Goal: Task Accomplishment & Management: Complete application form

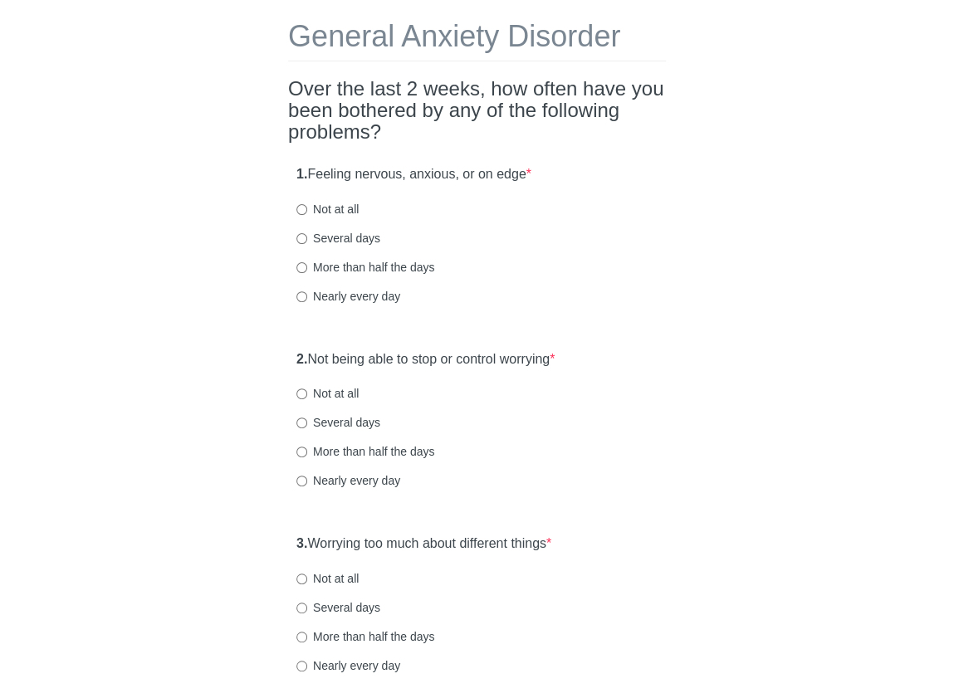
scroll to position [114, 0]
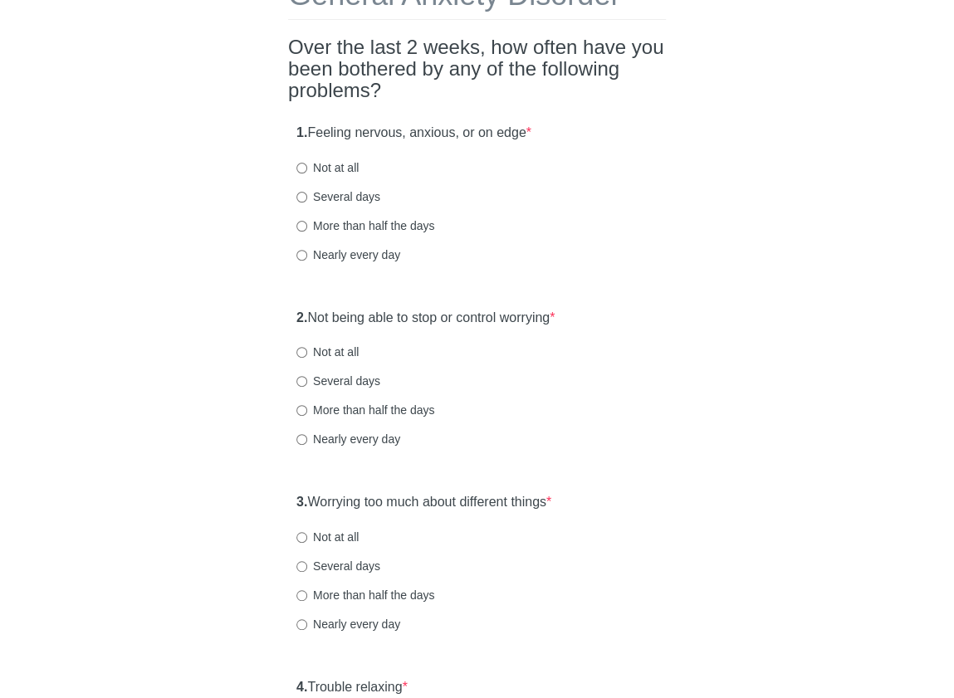
click at [324, 165] on label "Not at all" at bounding box center [327, 167] width 62 height 17
click at [307, 165] on input "Not at all" at bounding box center [301, 168] width 11 height 11
radio input "true"
click at [351, 190] on label "Several days" at bounding box center [338, 196] width 84 height 17
click at [307, 192] on input "Several days" at bounding box center [301, 197] width 11 height 11
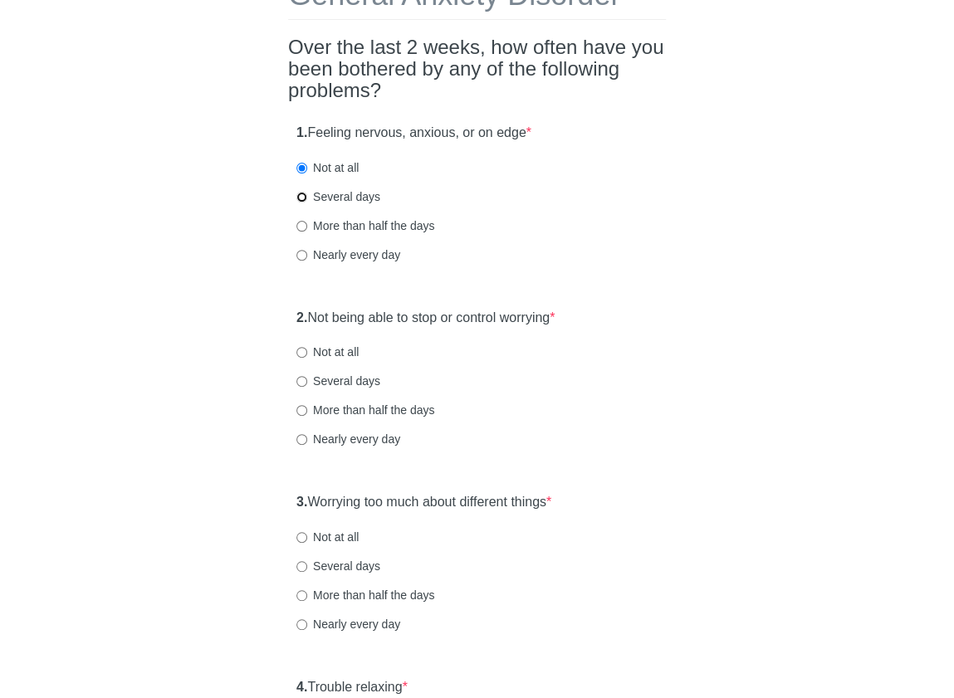
radio input "true"
click at [491, 267] on div "1. Feeling nervous, anxious, or on edge * Not at all Several days More than hal…" at bounding box center [477, 201] width 378 height 173
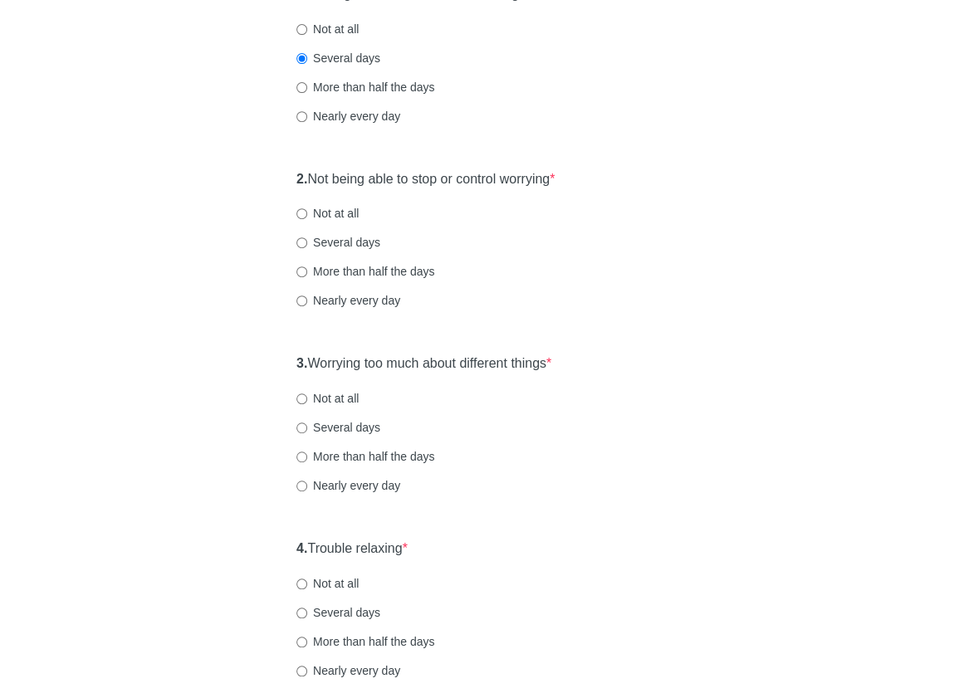
scroll to position [252, 0]
click at [350, 242] on label "Several days" at bounding box center [338, 242] width 84 height 17
click at [307, 242] on input "Several days" at bounding box center [301, 242] width 11 height 11
radio input "true"
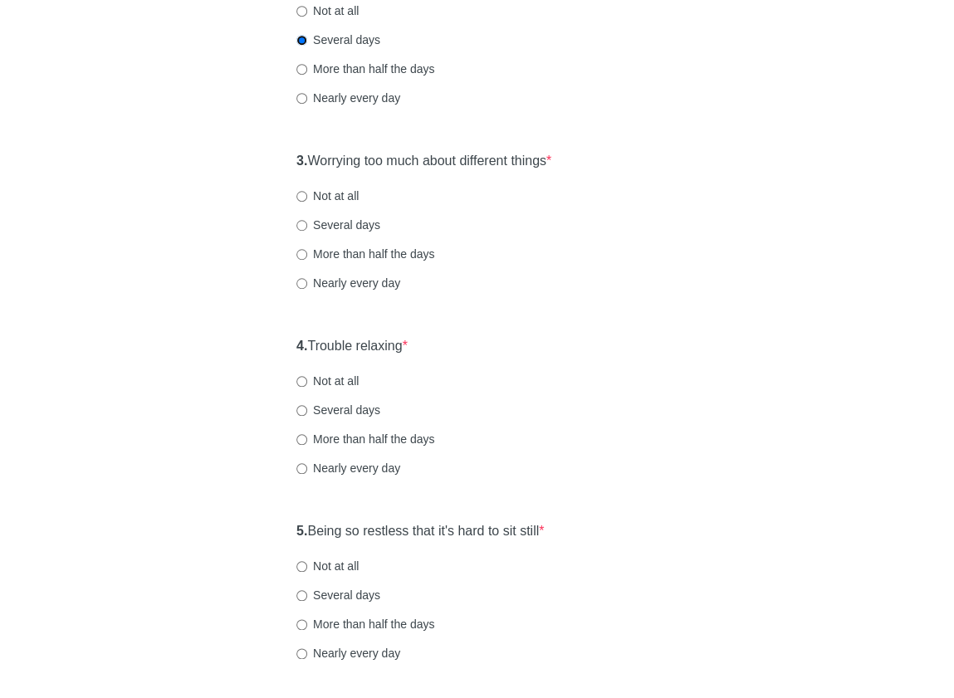
scroll to position [456, 0]
click at [358, 223] on label "Several days" at bounding box center [338, 224] width 84 height 17
click at [307, 223] on input "Several days" at bounding box center [301, 224] width 11 height 11
radio input "true"
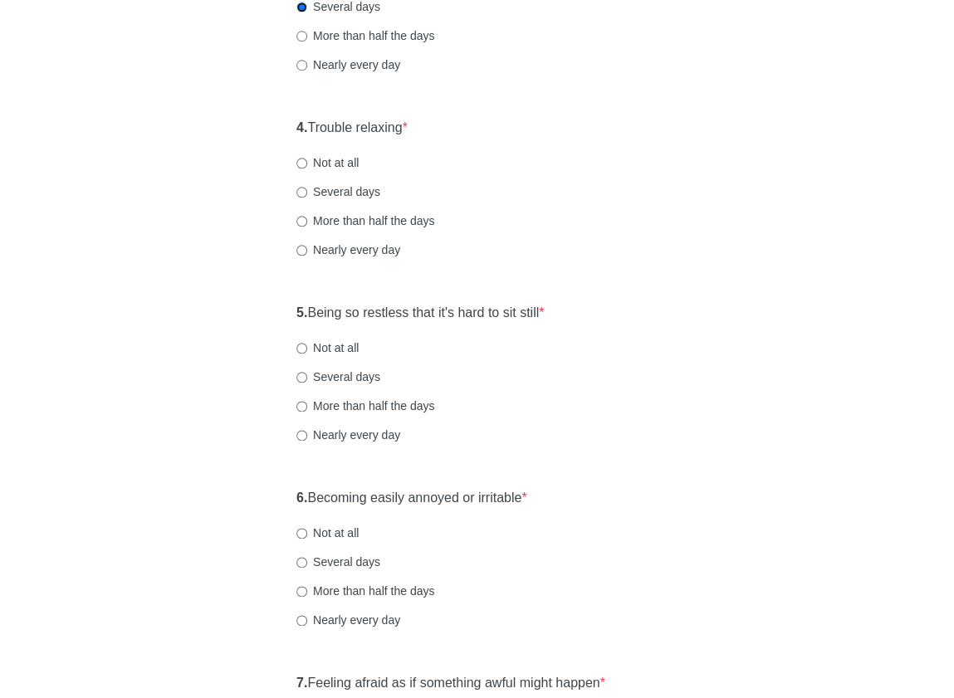
scroll to position [675, 0]
click at [336, 190] on label "Several days" at bounding box center [338, 190] width 84 height 17
click at [307, 190] on input "Several days" at bounding box center [301, 190] width 11 height 11
radio input "true"
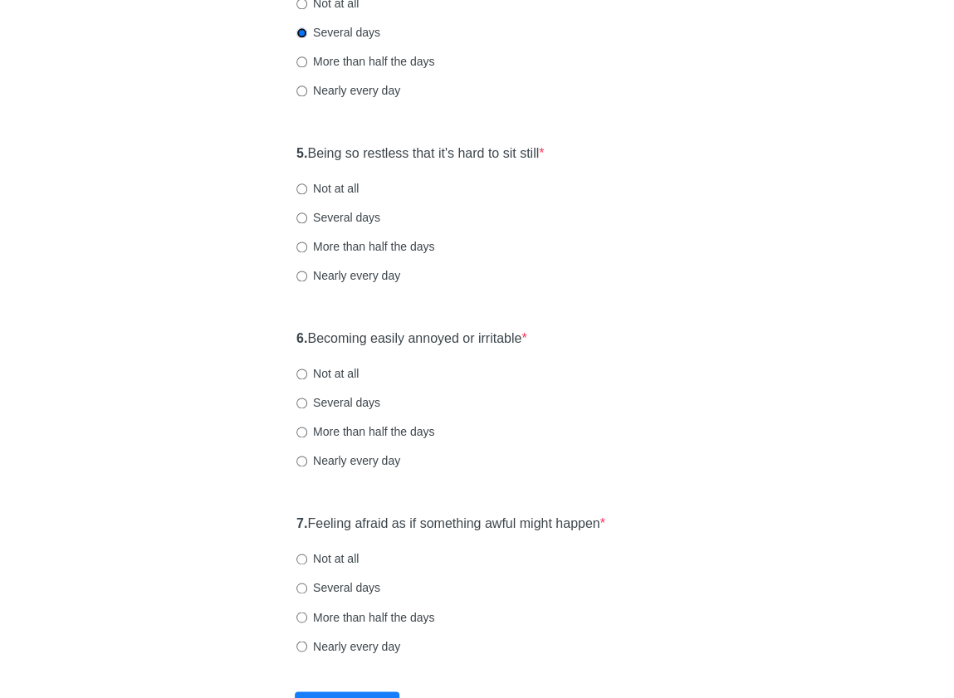
scroll to position [834, 0]
click at [340, 189] on label "Not at all" at bounding box center [327, 187] width 62 height 17
click at [307, 189] on input "Not at all" at bounding box center [301, 188] width 11 height 11
radio input "true"
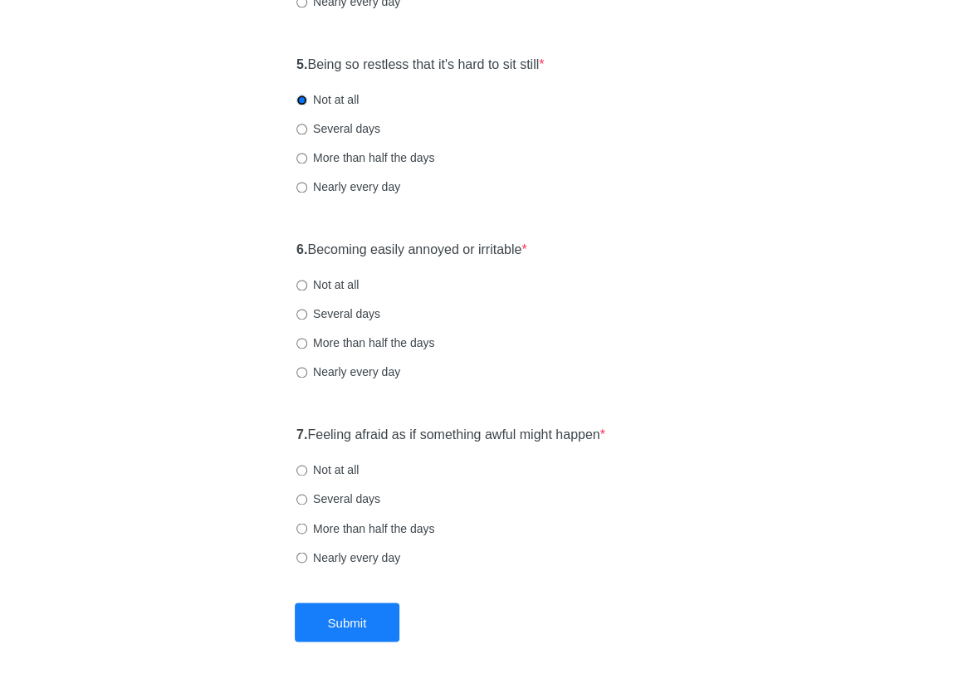
scroll to position [964, 0]
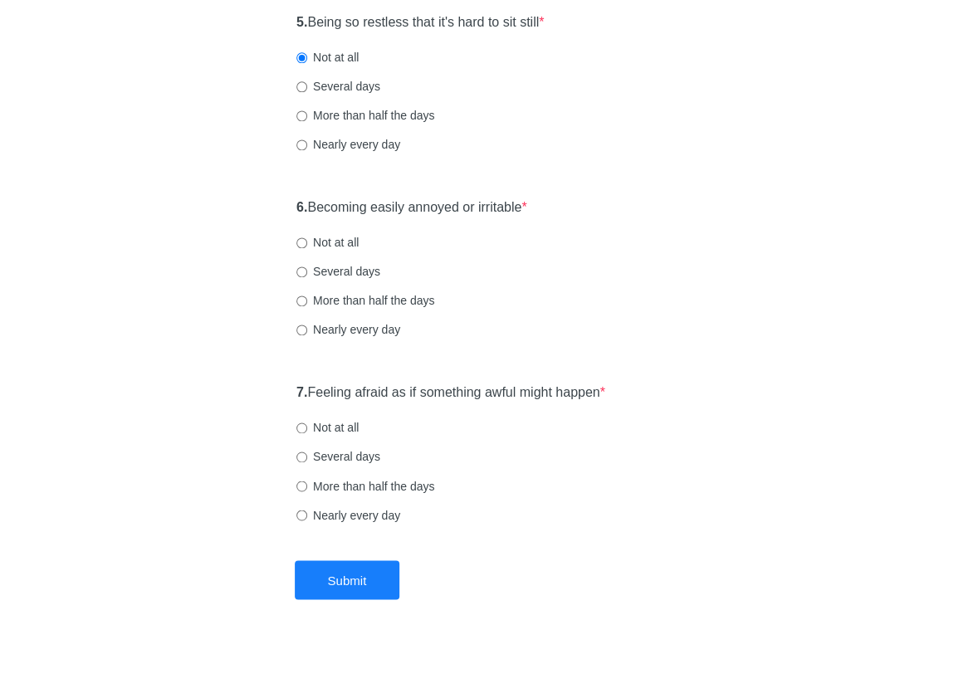
click at [345, 270] on label "Several days" at bounding box center [338, 271] width 84 height 17
click at [307, 270] on input "Several days" at bounding box center [301, 271] width 11 height 11
radio input "true"
click at [349, 428] on label "Not at all" at bounding box center [327, 427] width 62 height 17
click at [307, 428] on input "Not at all" at bounding box center [301, 428] width 11 height 11
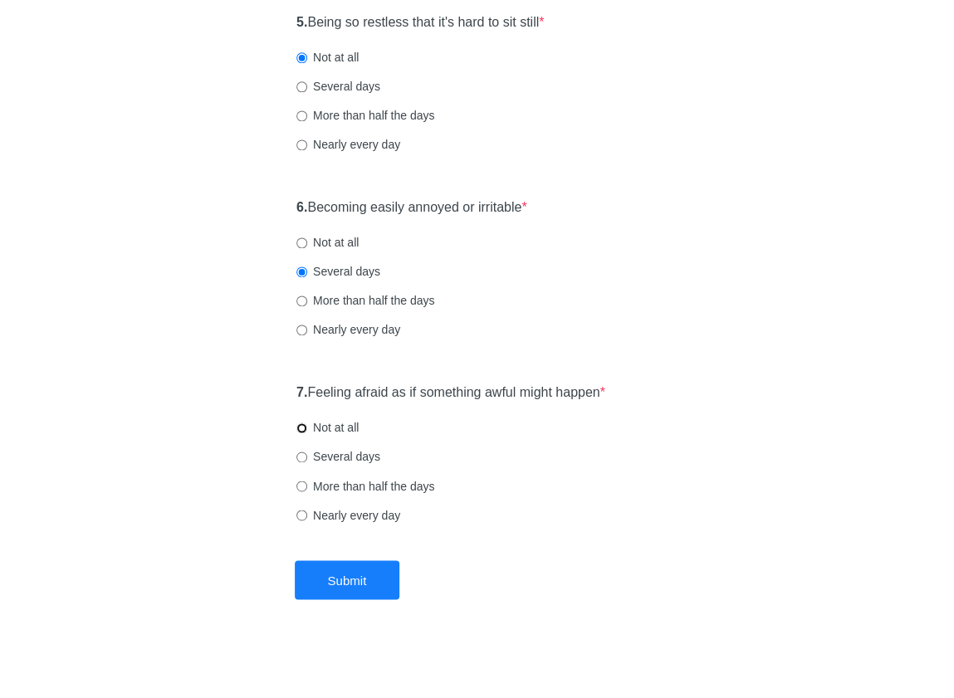
radio input "true"
click at [354, 574] on button "Submit" at bounding box center [347, 579] width 105 height 39
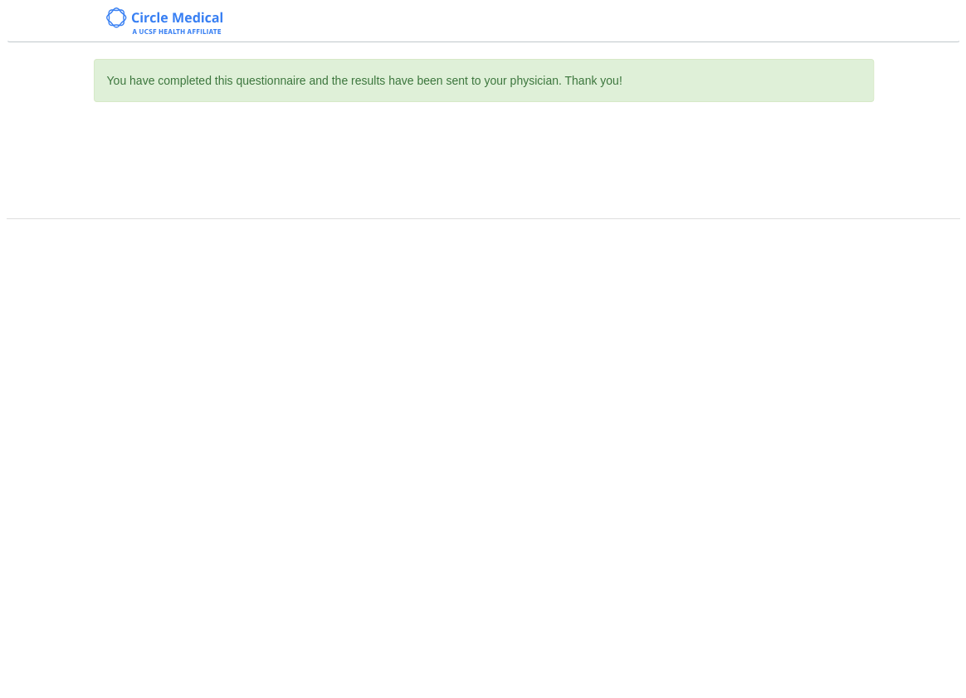
scroll to position [0, 0]
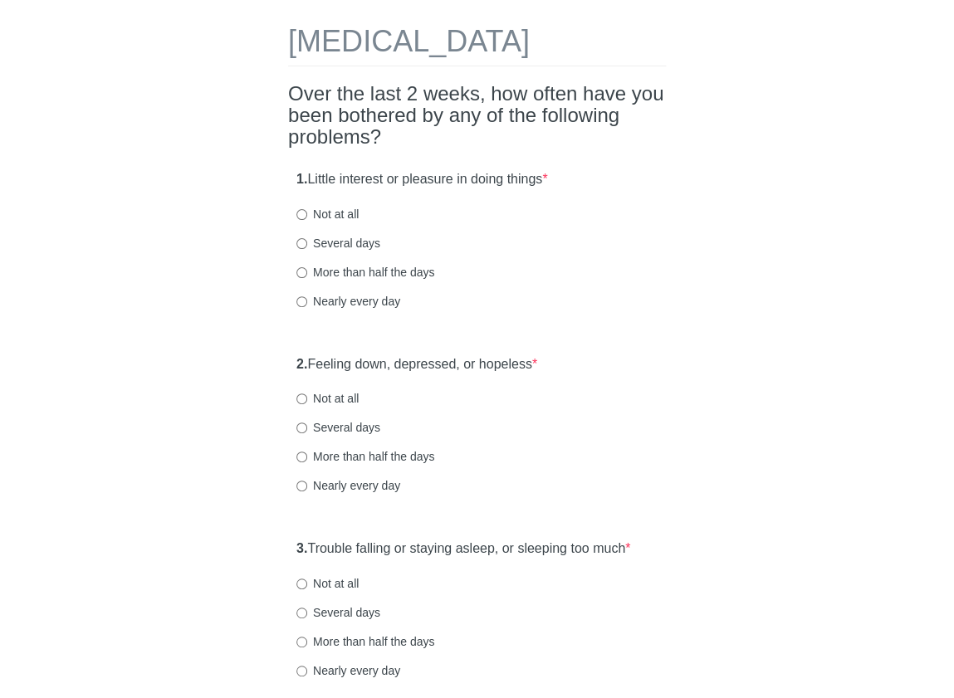
scroll to position [70, 0]
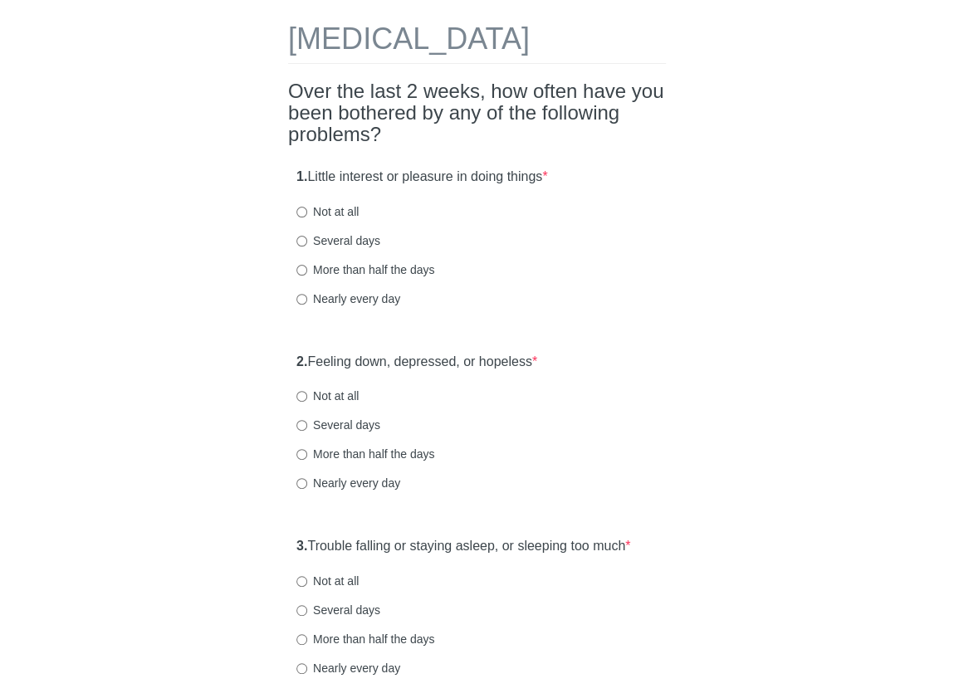
click at [358, 249] on label "Several days" at bounding box center [338, 240] width 84 height 17
click at [307, 247] on input "Several days" at bounding box center [301, 241] width 11 height 11
radio input "true"
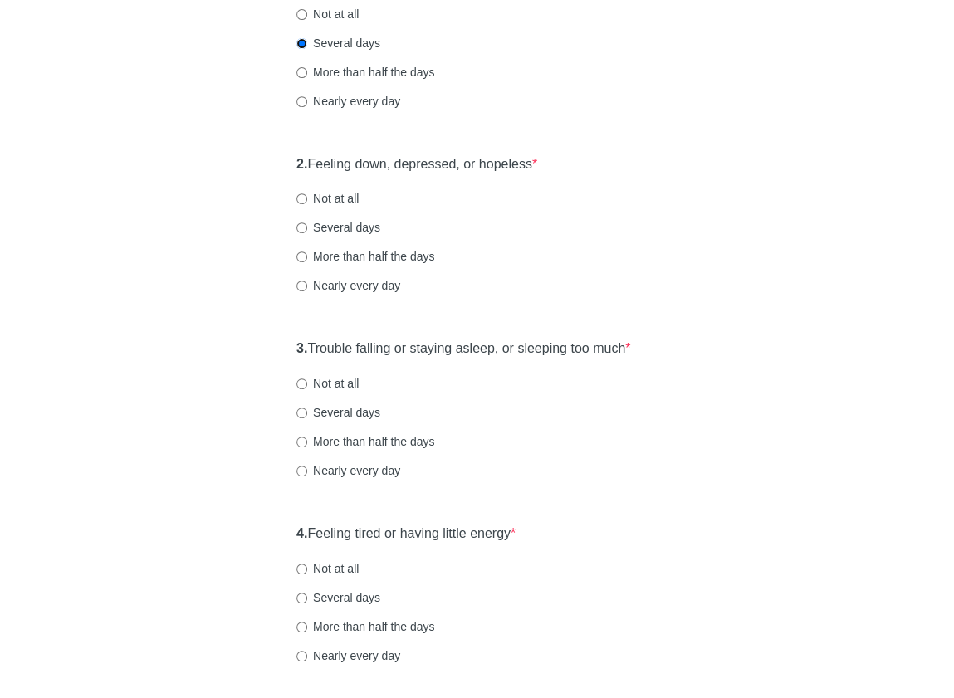
scroll to position [269, 0]
click at [363, 234] on label "Several days" at bounding box center [338, 226] width 84 height 17
click at [307, 232] on input "Several days" at bounding box center [301, 226] width 11 height 11
radio input "true"
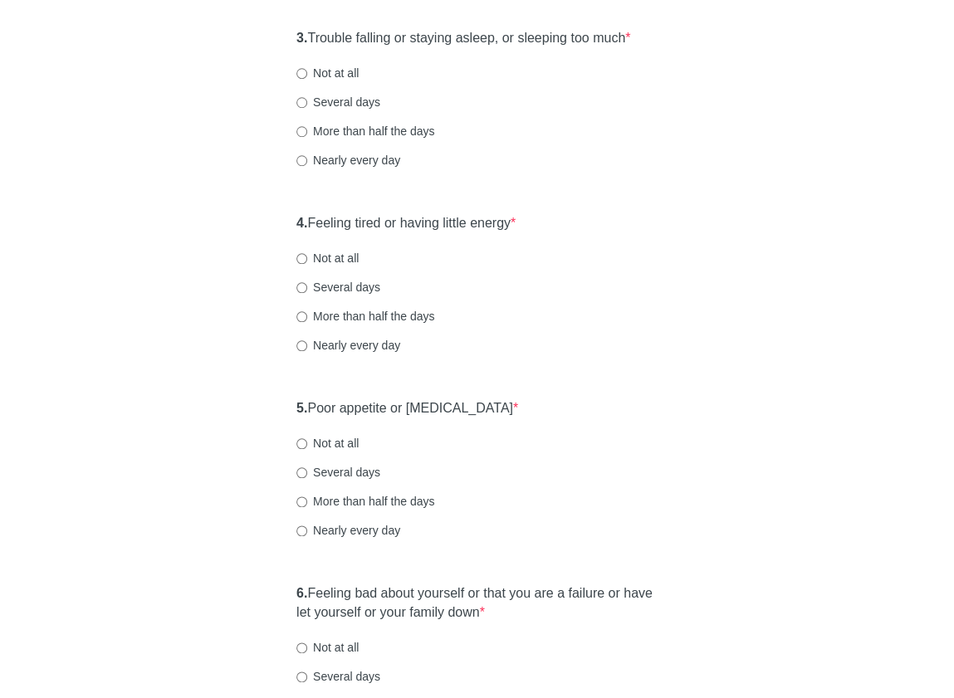
scroll to position [591, 0]
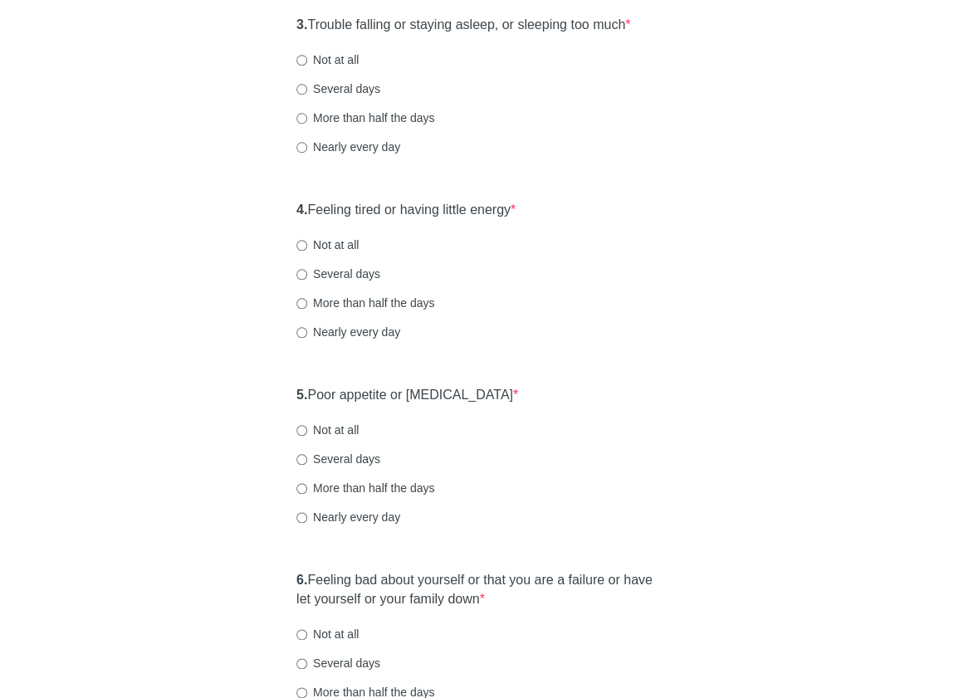
click at [354, 97] on label "Several days" at bounding box center [338, 89] width 84 height 17
click at [307, 95] on input "Several days" at bounding box center [301, 89] width 11 height 11
radio input "true"
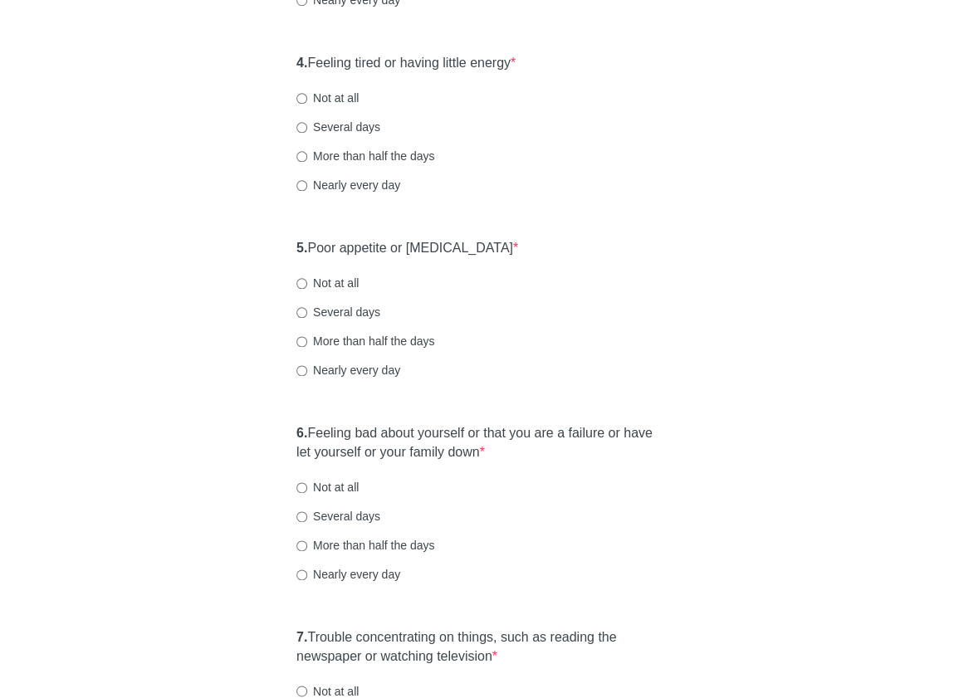
scroll to position [739, 0]
click at [351, 134] on label "Several days" at bounding box center [338, 126] width 84 height 17
click at [307, 132] on input "Several days" at bounding box center [301, 126] width 11 height 11
radio input "true"
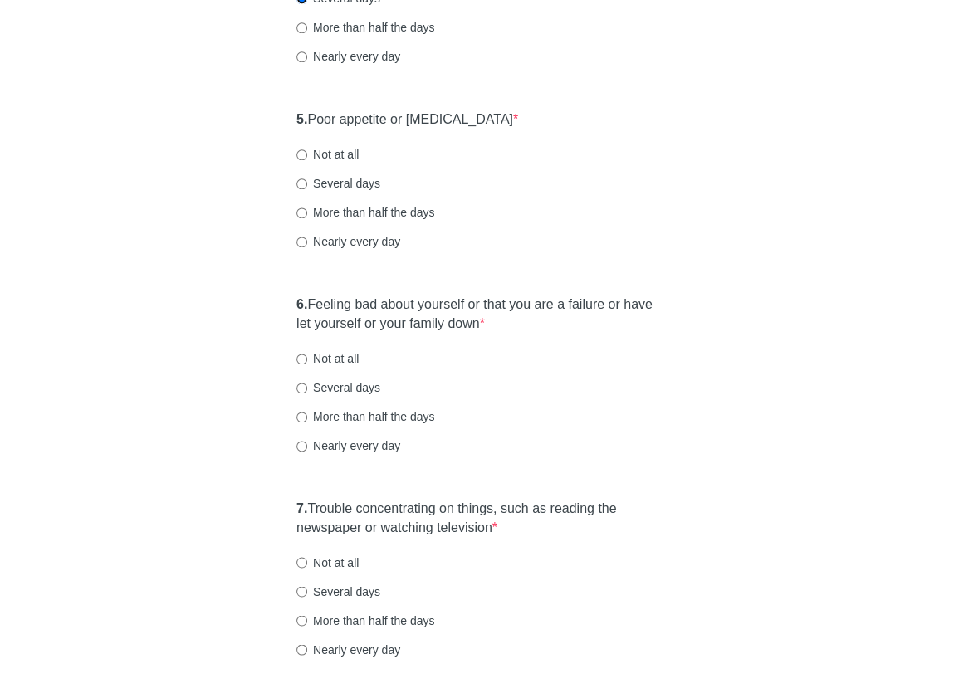
scroll to position [868, 0]
click at [335, 162] on label "Not at all" at bounding box center [327, 153] width 62 height 17
click at [307, 159] on input "Not at all" at bounding box center [301, 154] width 11 height 11
radio input "true"
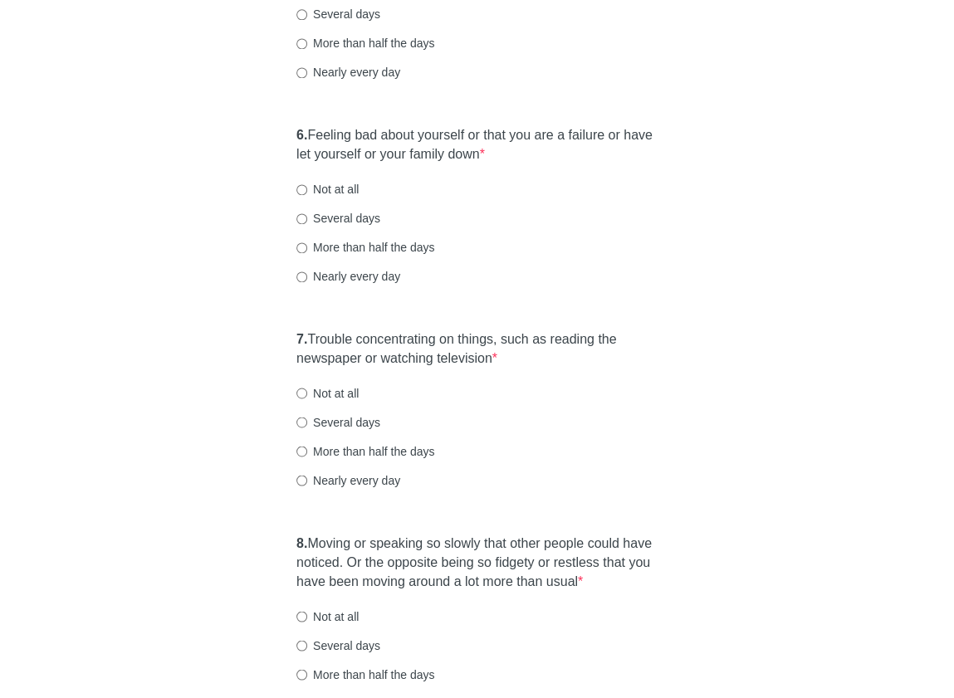
scroll to position [1038, 0]
click at [324, 196] on label "Not at all" at bounding box center [327, 187] width 62 height 17
click at [307, 193] on input "Not at all" at bounding box center [301, 188] width 11 height 11
radio input "true"
click at [358, 225] on label "Several days" at bounding box center [338, 216] width 84 height 17
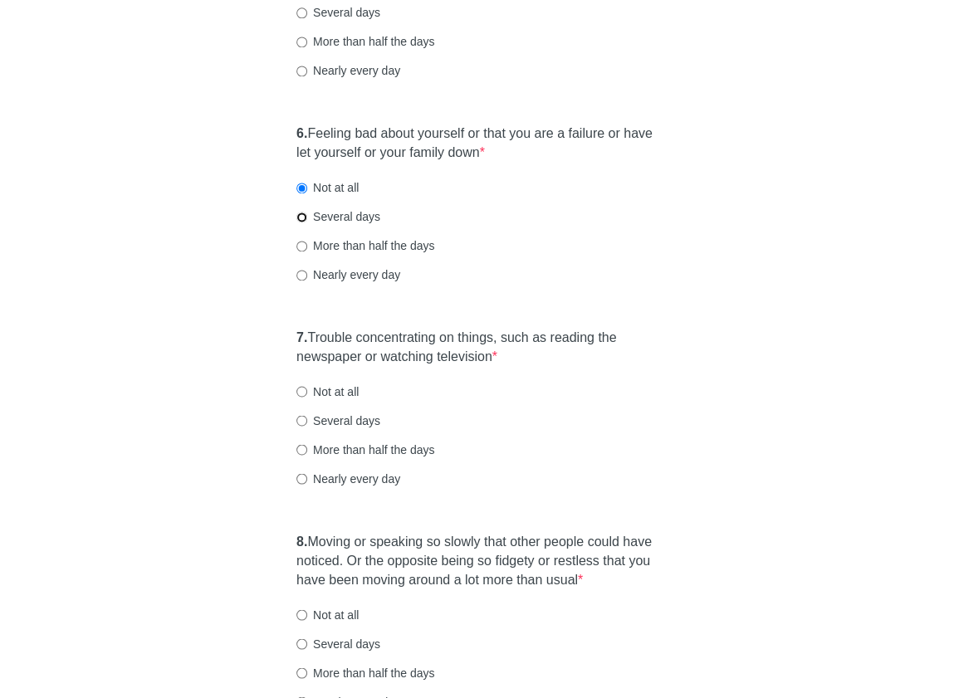
click at [307, 222] on input "Several days" at bounding box center [301, 217] width 11 height 11
radio input "true"
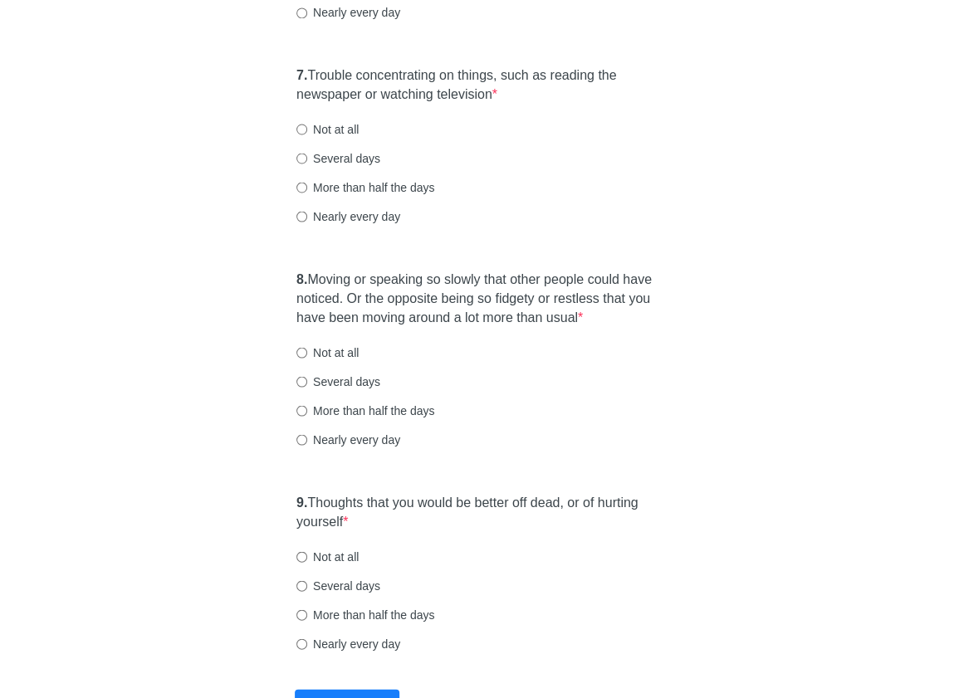
scroll to position [1301, 0]
click at [350, 165] on label "Several days" at bounding box center [338, 157] width 84 height 17
click at [307, 163] on input "Several days" at bounding box center [301, 157] width 11 height 11
radio input "true"
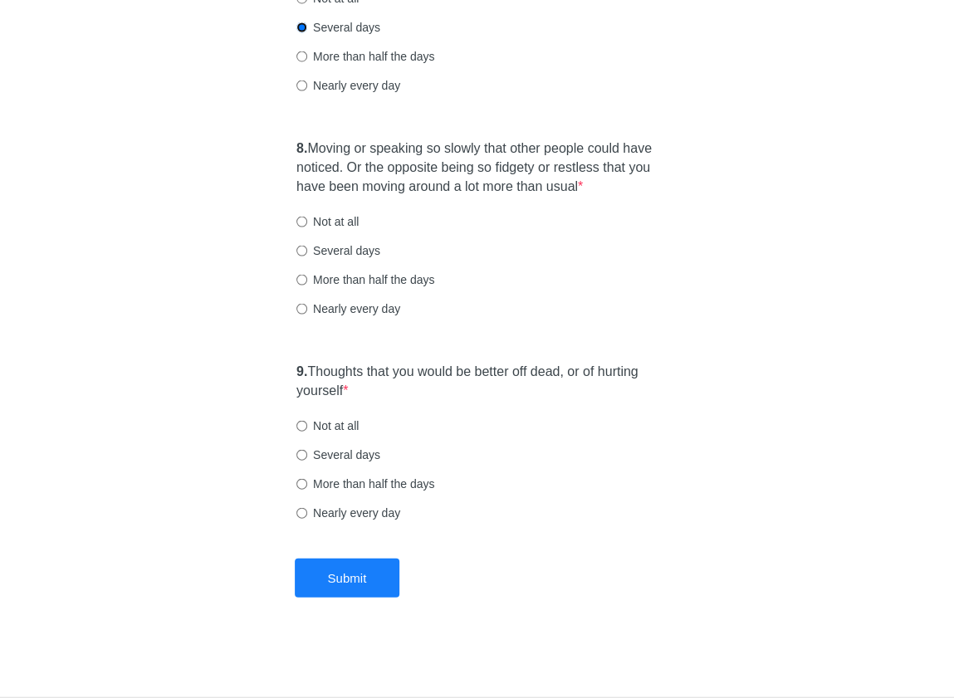
scroll to position [1461, 0]
click at [317, 225] on label "Not at all" at bounding box center [327, 221] width 62 height 17
click at [307, 225] on input "Not at all" at bounding box center [301, 222] width 11 height 11
radio input "true"
click at [320, 428] on label "Not at all" at bounding box center [327, 426] width 62 height 17
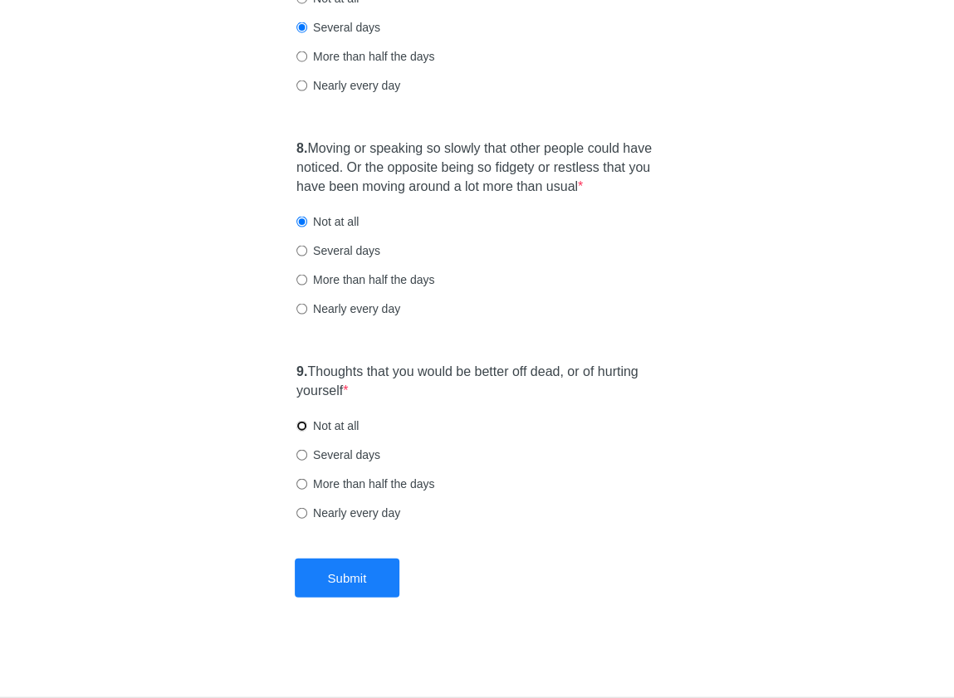
click at [307, 428] on input "Not at all" at bounding box center [301, 426] width 11 height 11
radio input "true"
click at [365, 573] on button "Submit" at bounding box center [347, 578] width 105 height 39
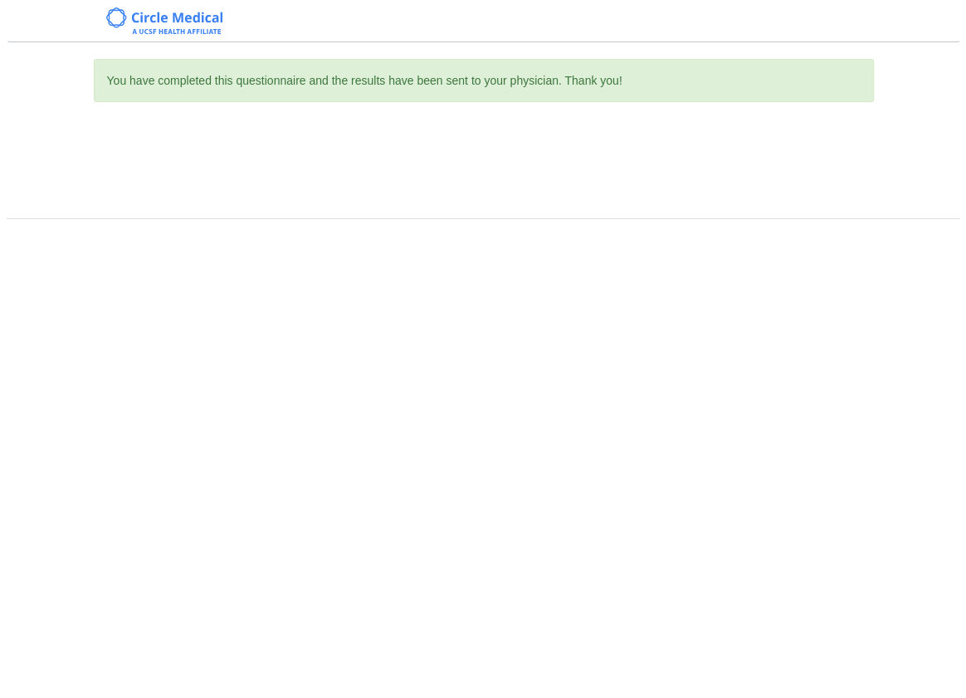
scroll to position [0, 0]
